Goal: Transaction & Acquisition: Purchase product/service

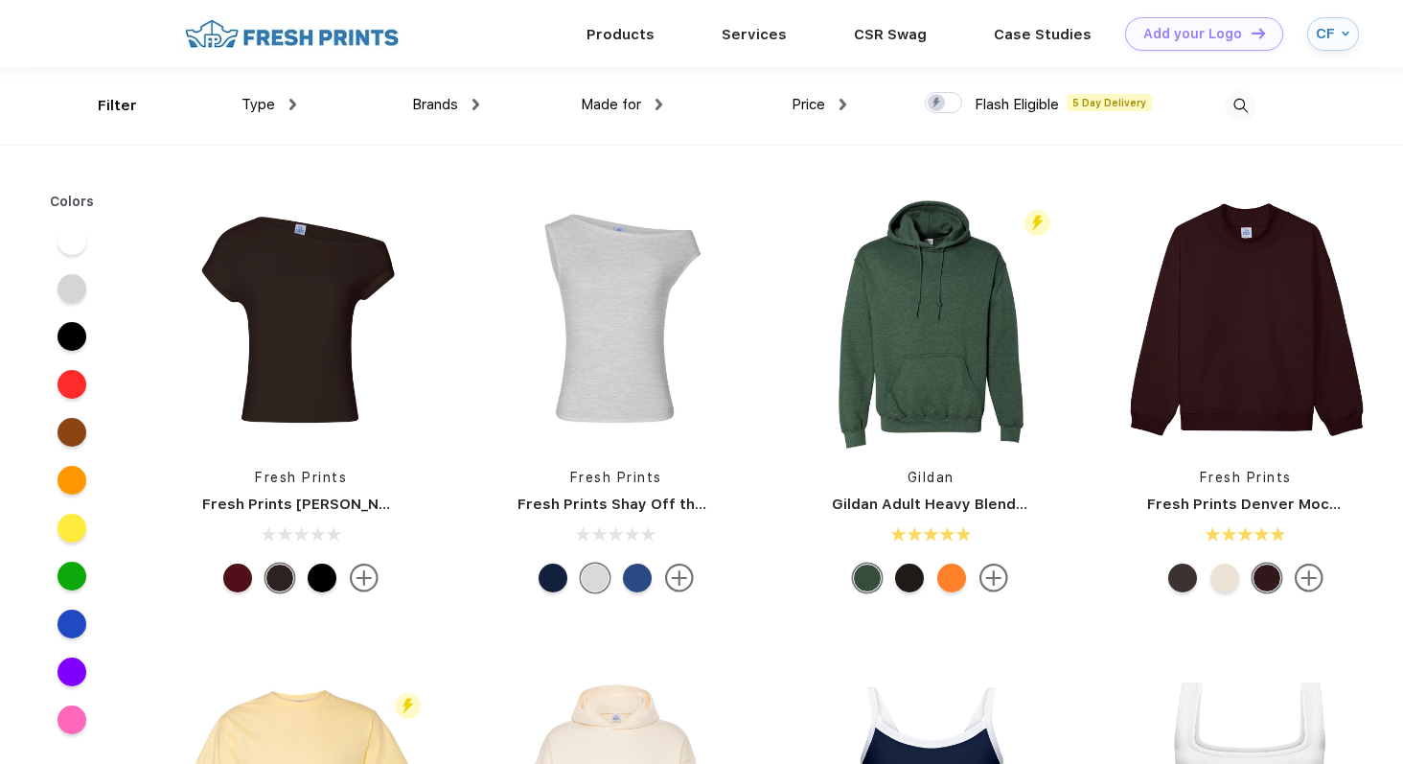
scroll to position [1, 0]
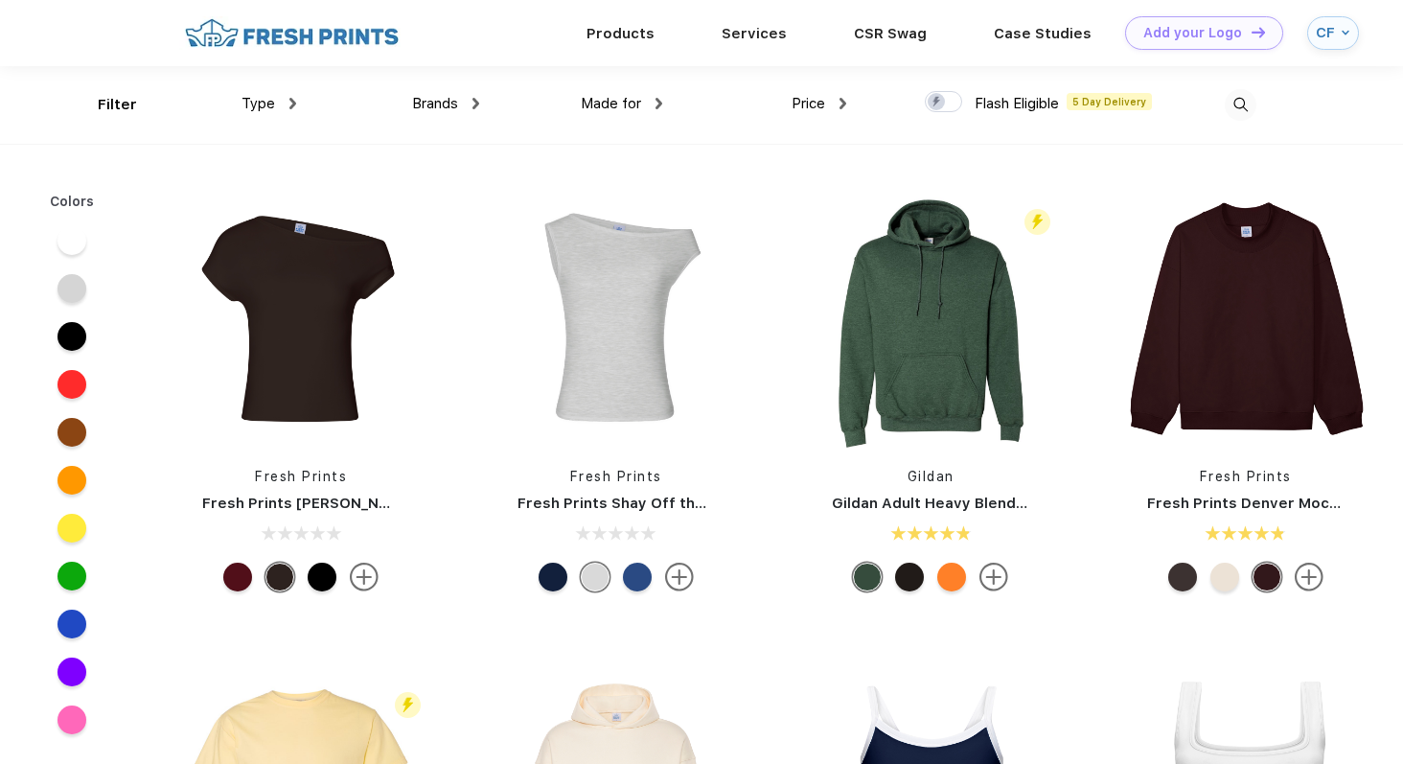
click at [1224, 562] on div at bounding box center [1224, 576] width 29 height 29
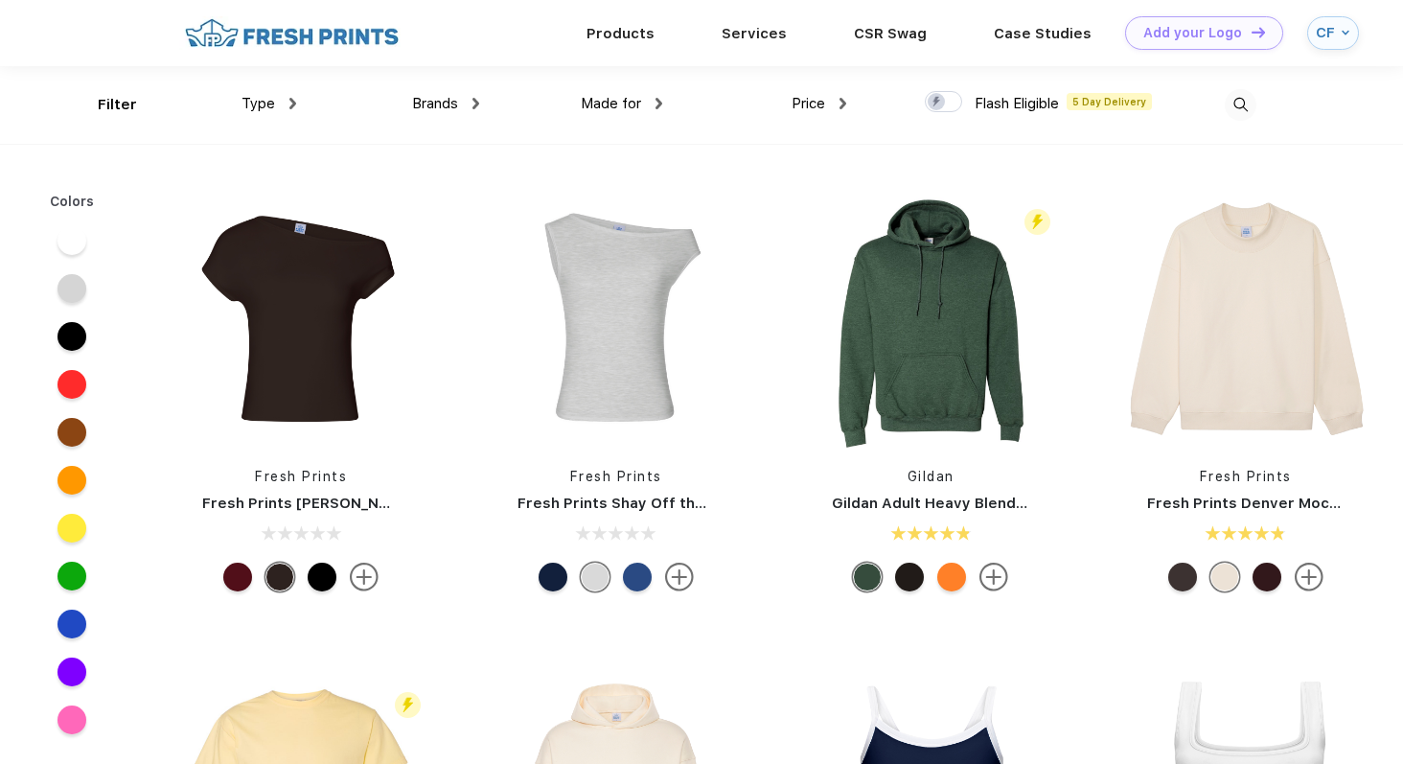
click at [1177, 581] on div at bounding box center [1182, 576] width 29 height 29
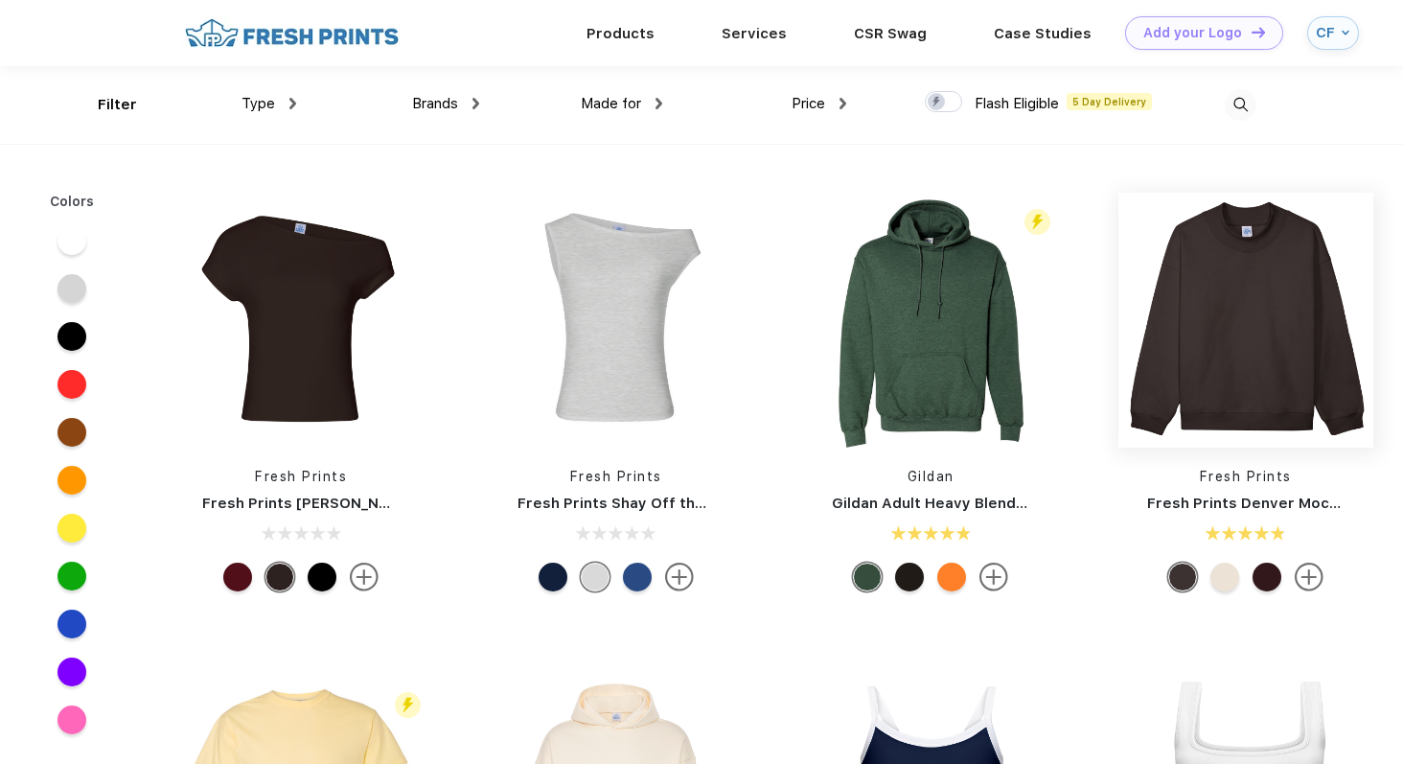
click at [1227, 367] on img at bounding box center [1245, 320] width 255 height 255
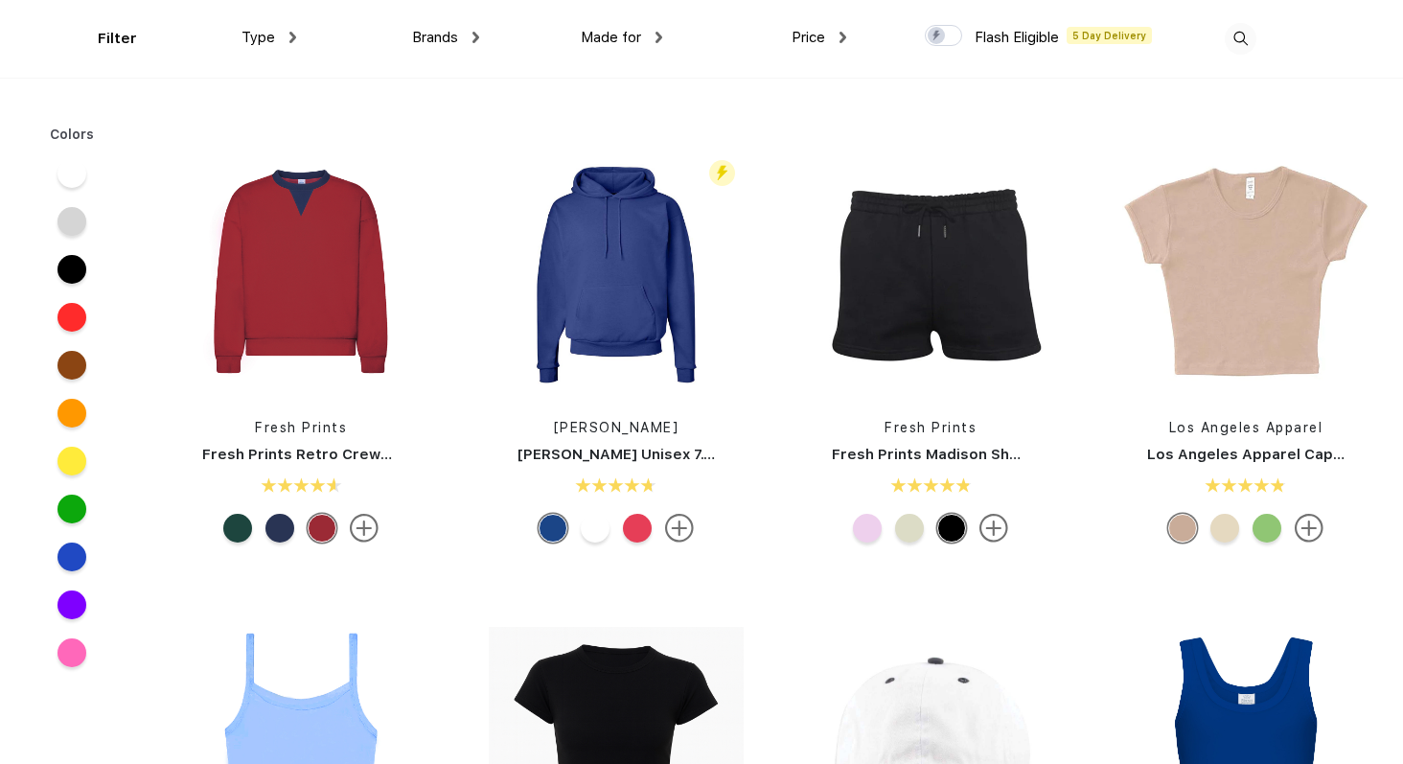
scroll to position [2436, 0]
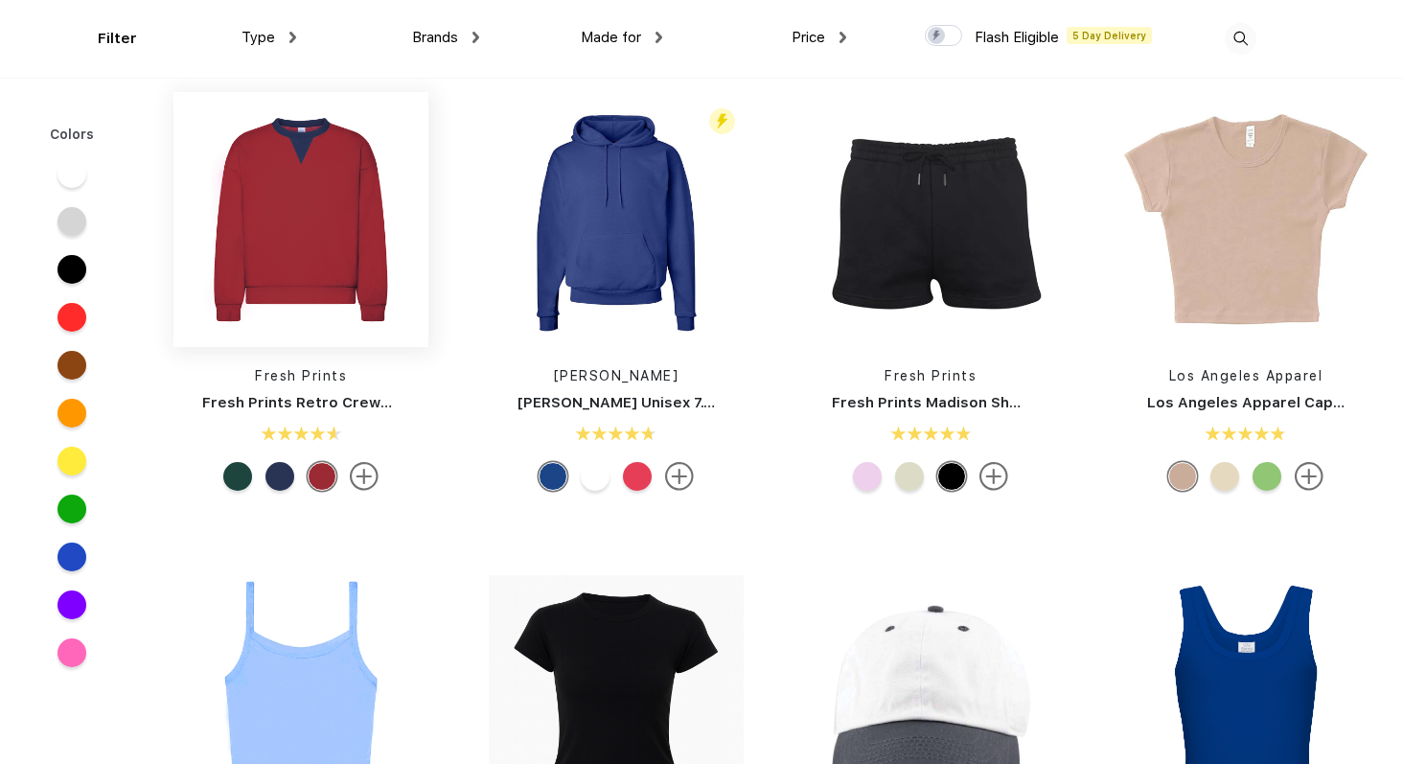
click at [286, 251] on img at bounding box center [300, 219] width 255 height 255
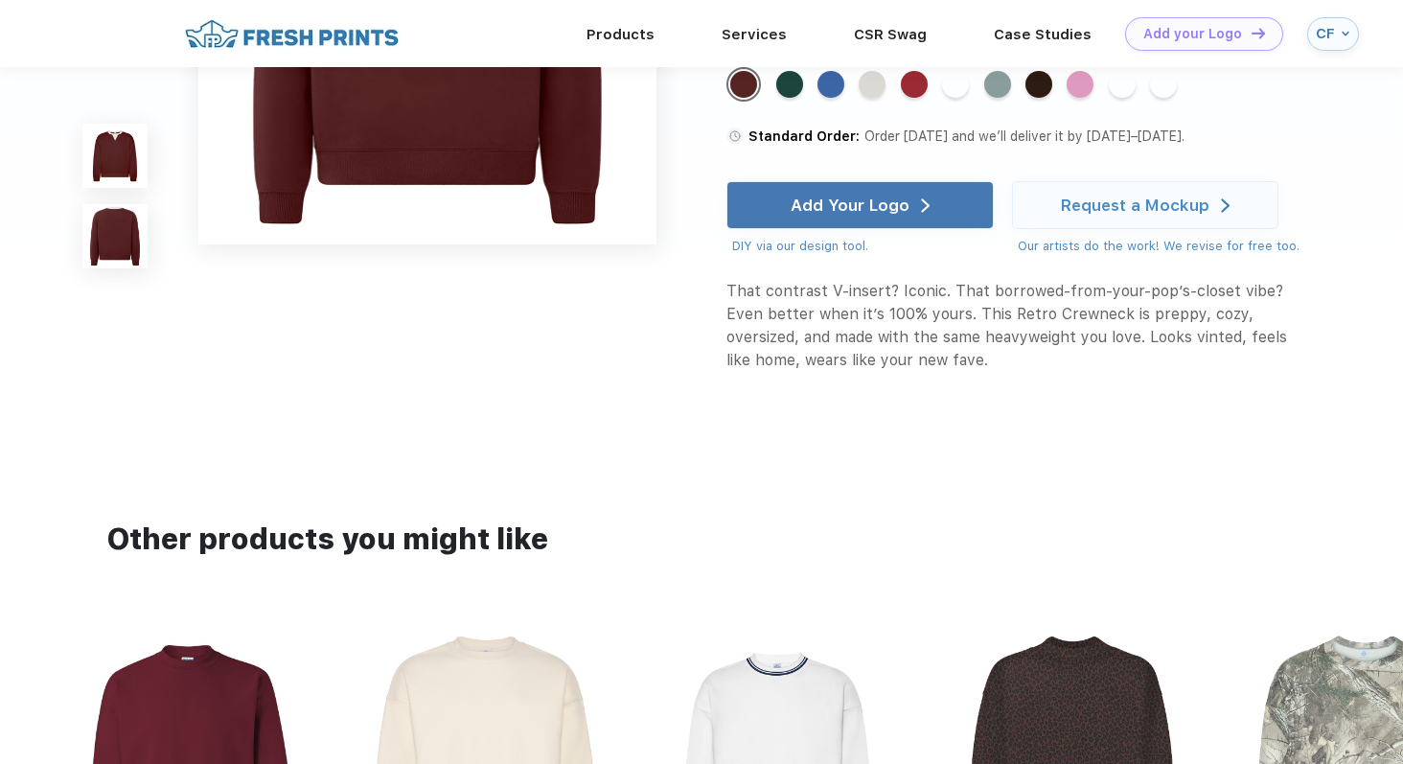
scroll to position [564, 0]
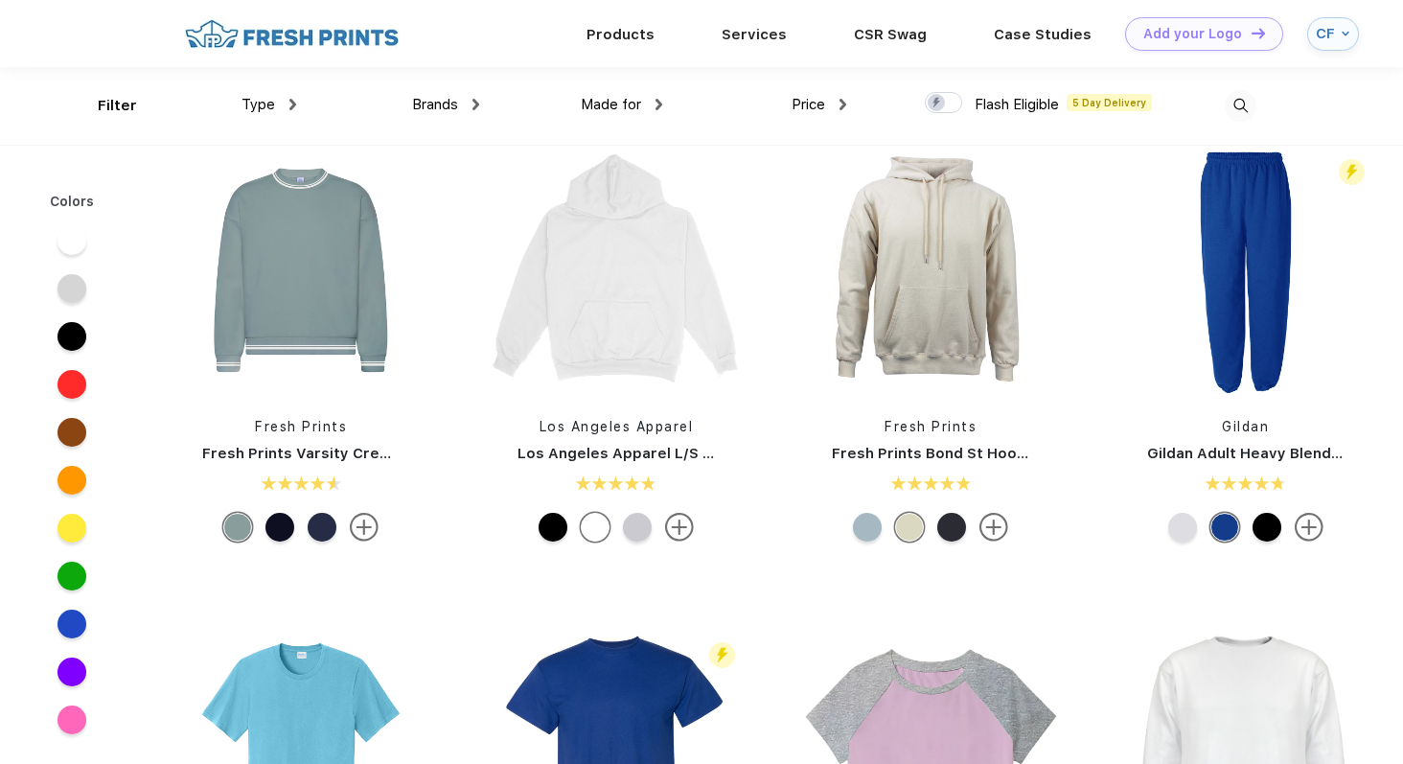
scroll to position [3281, 0]
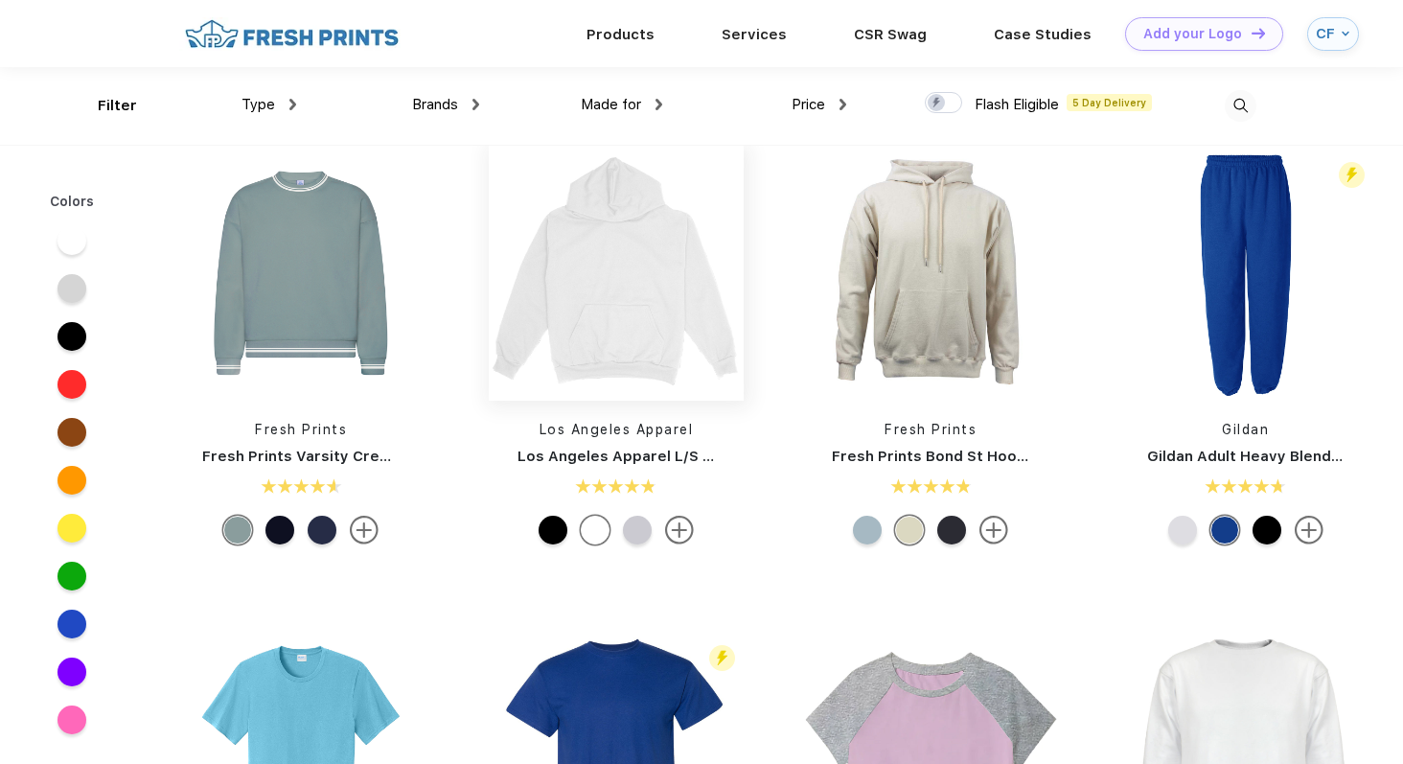
click at [589, 340] on img at bounding box center [616, 273] width 255 height 255
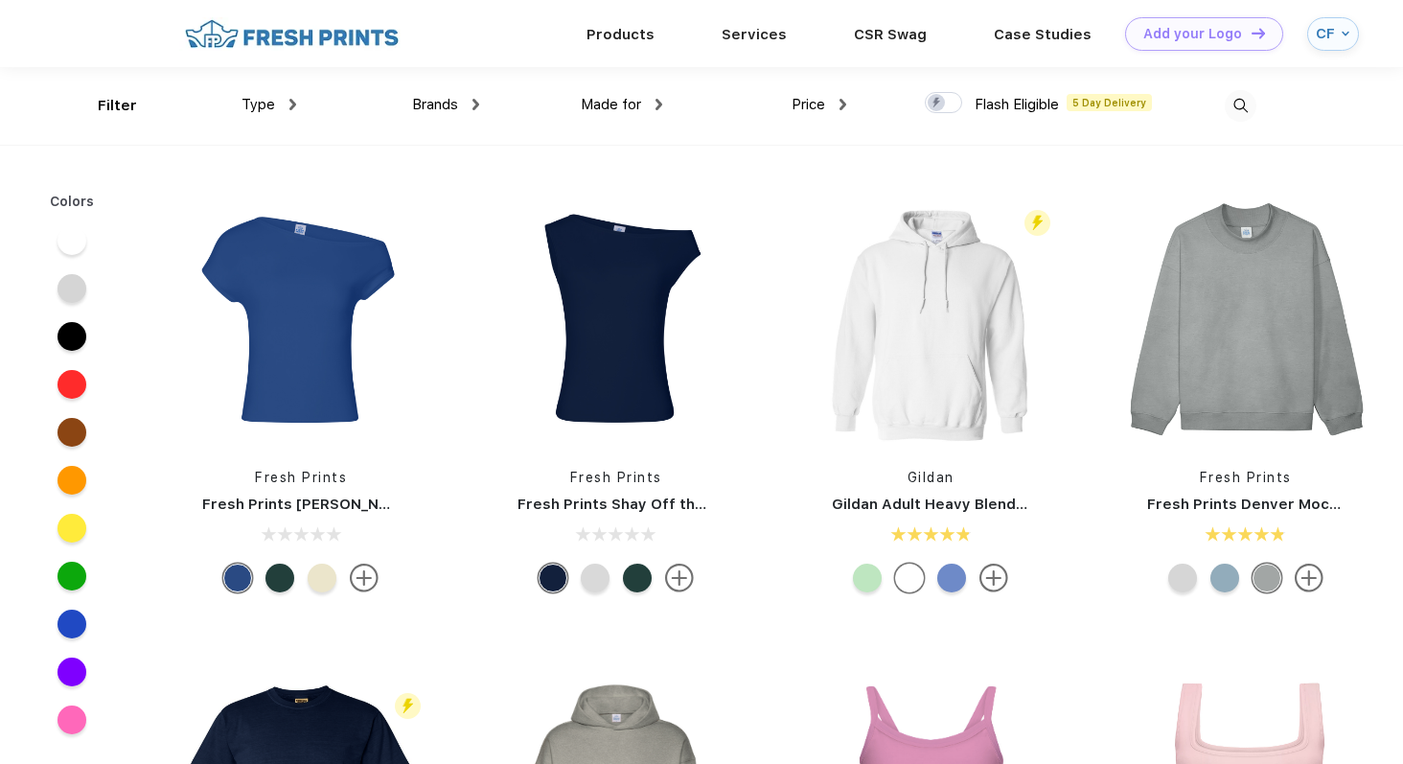
scroll to position [1, 0]
click at [1244, 99] on img at bounding box center [1240, 105] width 32 height 32
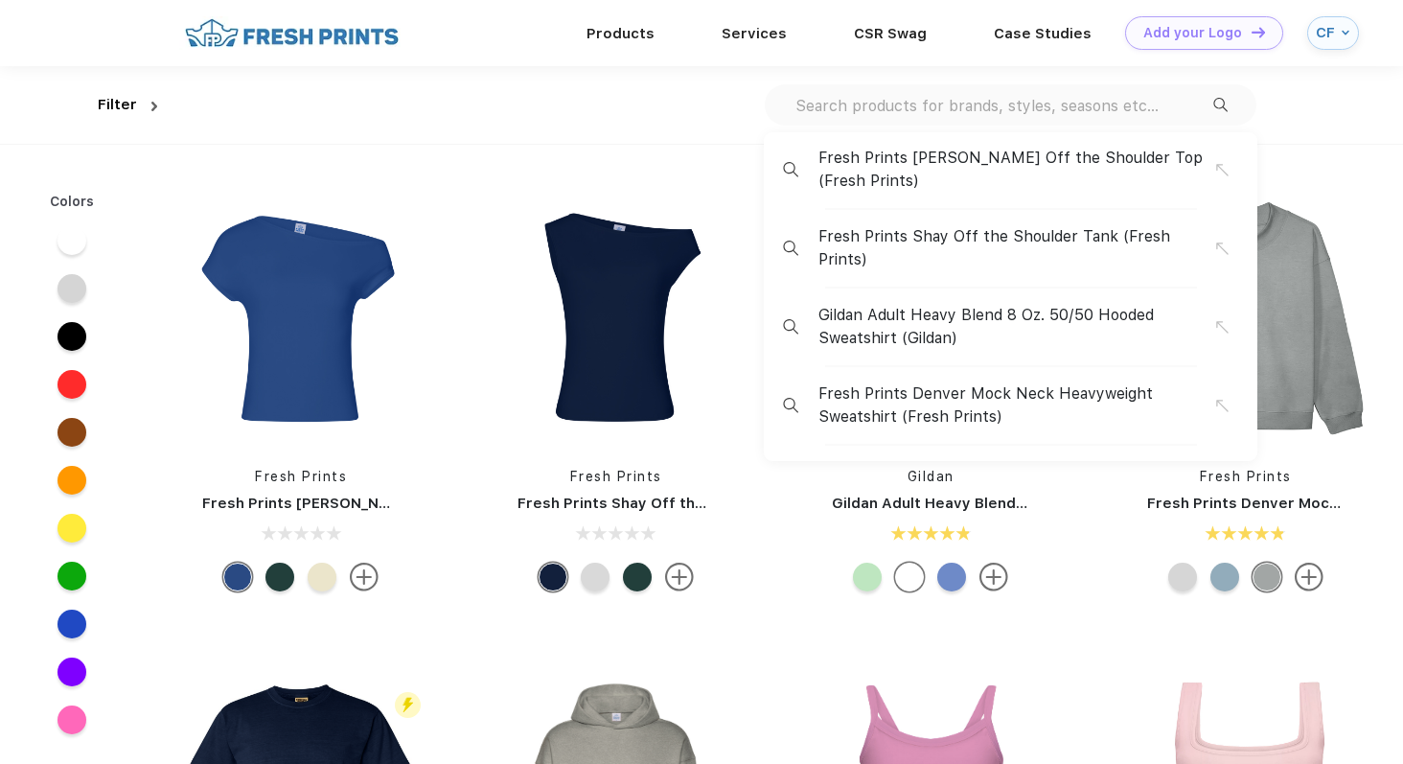
click at [1061, 93] on div "Fresh Prints Chloe Off the Shoulder Top (Fresh Prints) Fresh Prints Shay Off th…" at bounding box center [1009, 104] width 491 height 41
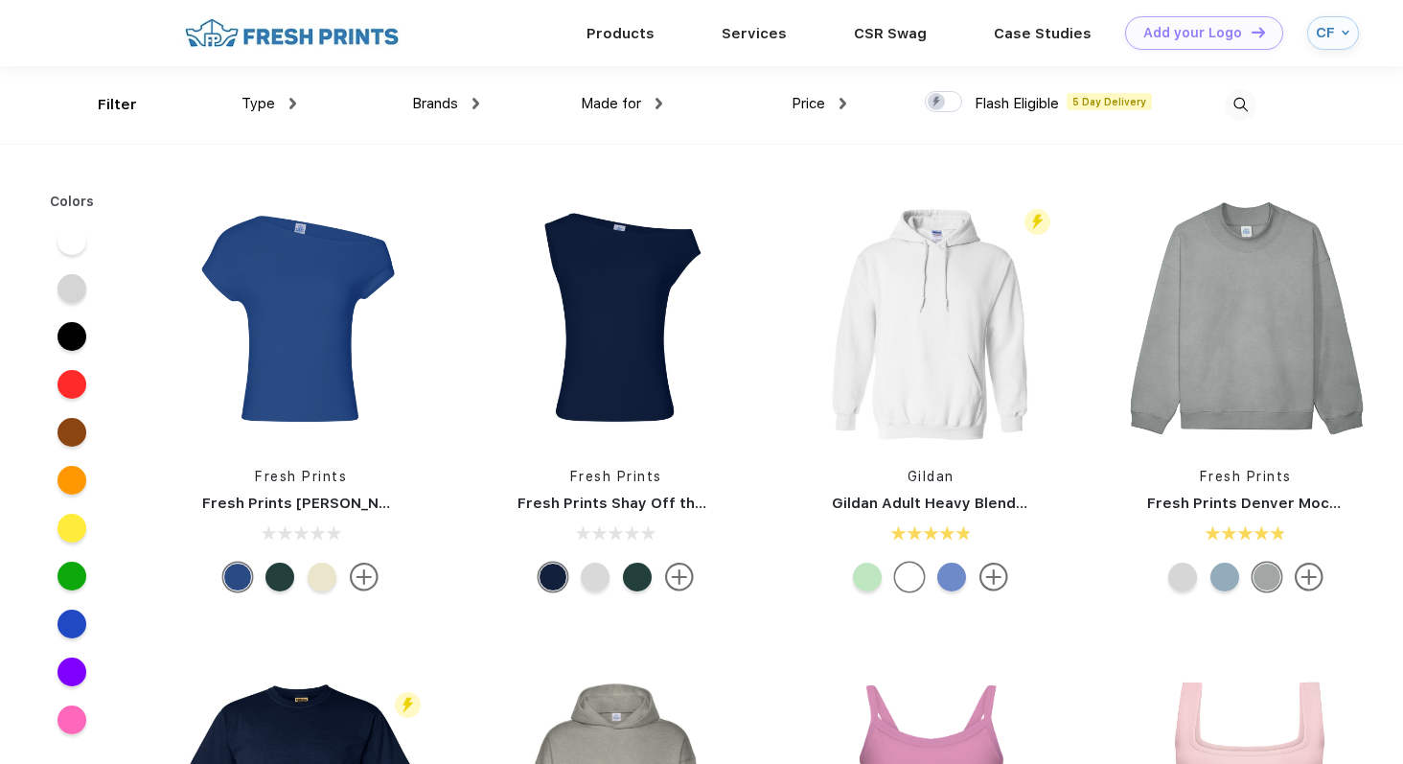
click at [1241, 104] on img at bounding box center [1240, 105] width 32 height 32
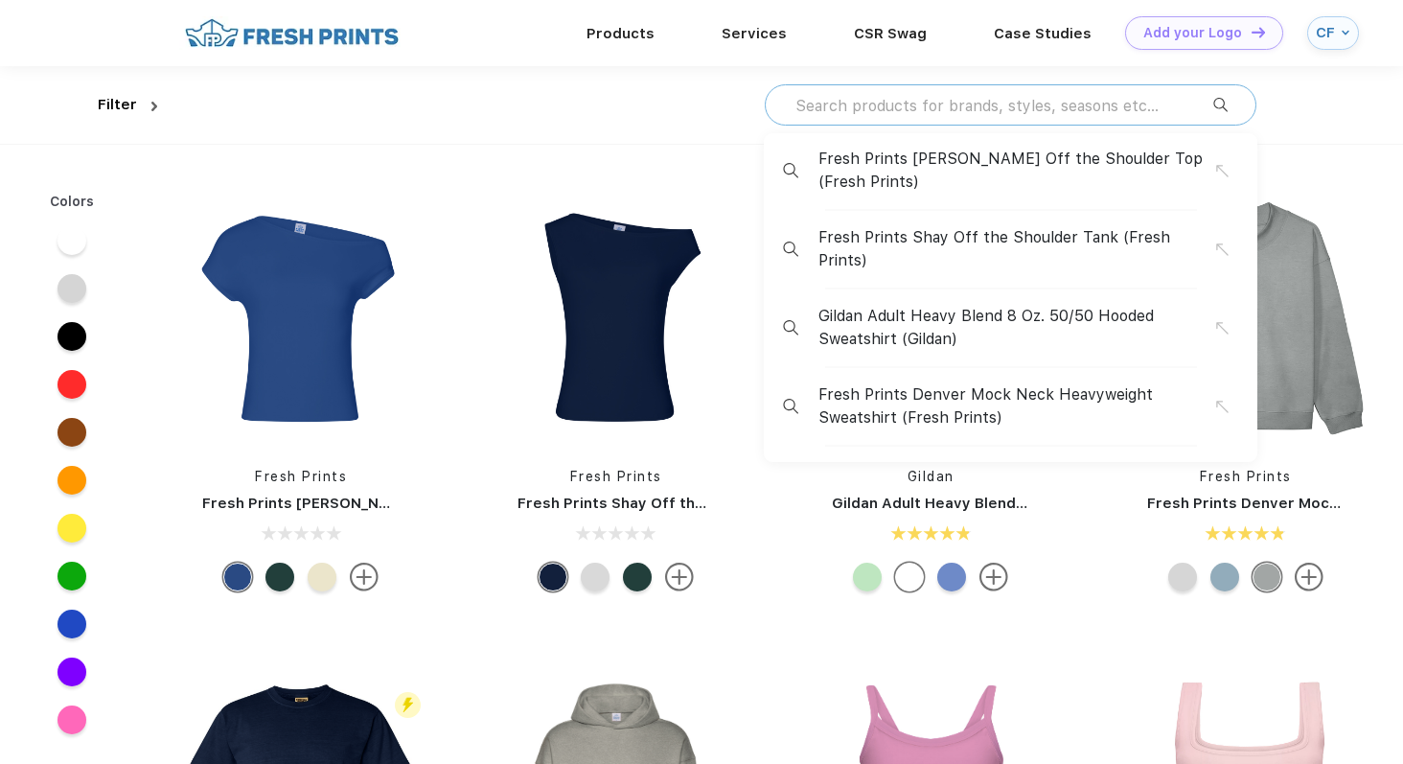
click at [1036, 99] on input "text" at bounding box center [1003, 105] width 420 height 21
paste input "Bella + Canvas Women's Flowy Muscle Tank"
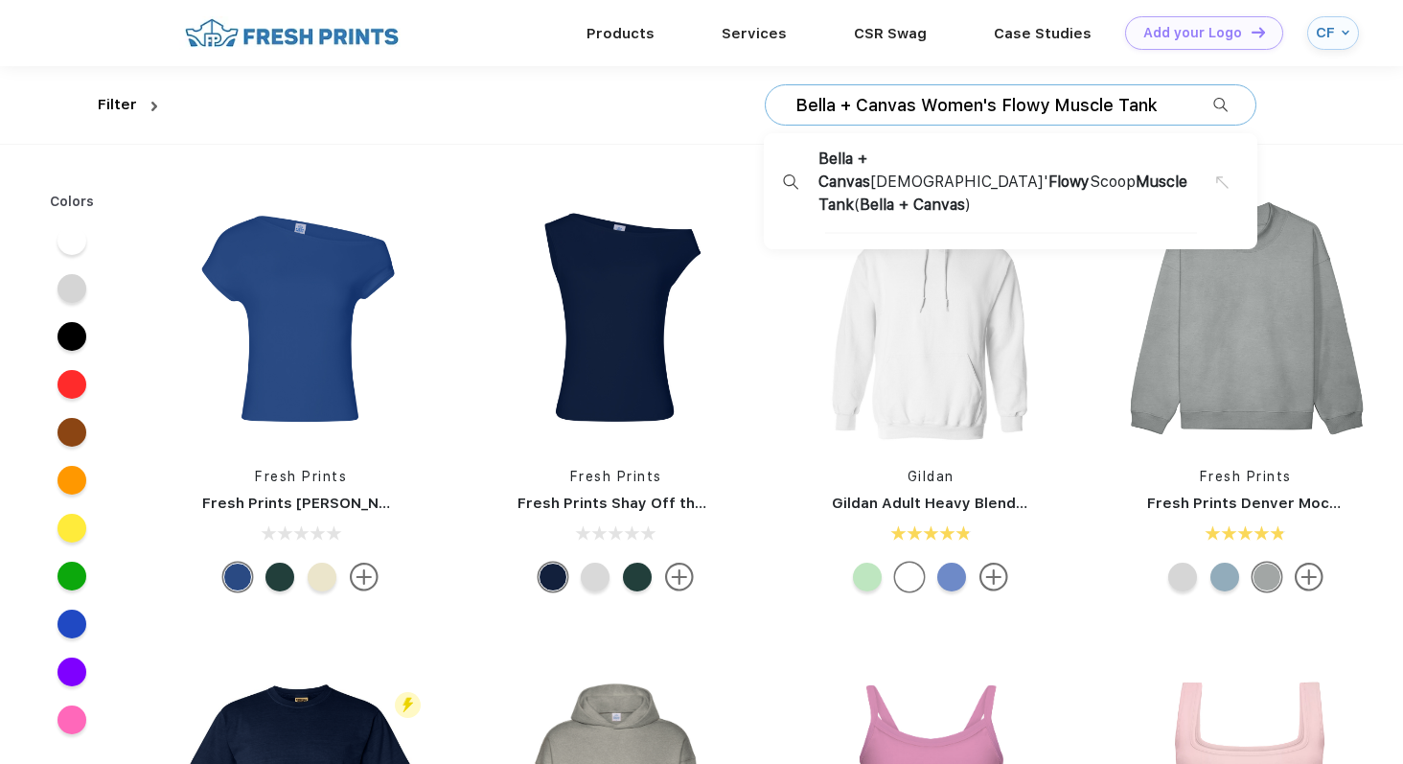
type input "Bella + Canvas Women's Flowy Muscle Tank"
click at [1028, 170] on span "Bella + Canvas Ladies' Flowy Scoop Muscle Tank ( Bella + Canvas )" at bounding box center [1017, 182] width 398 height 69
